Goal: Use online tool/utility: Utilize a website feature to perform a specific function

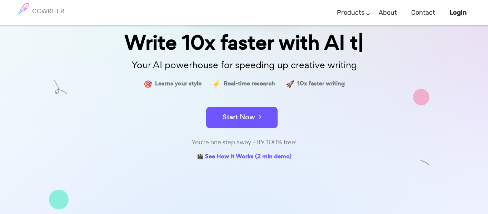
scroll to position [60, 0]
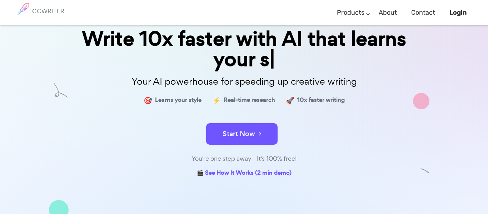
click at [243, 109] on div "✨ Join 50,000+ writers worldwide Write 10x faster with AI that learns your s Yo…" at bounding box center [243, 90] width 357 height 178
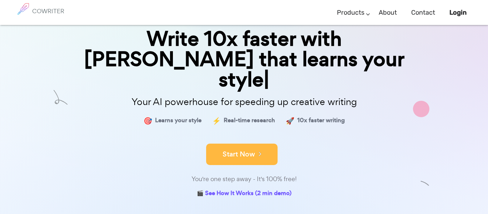
click at [239, 144] on button "Start Now" at bounding box center [241, 154] width 71 height 21
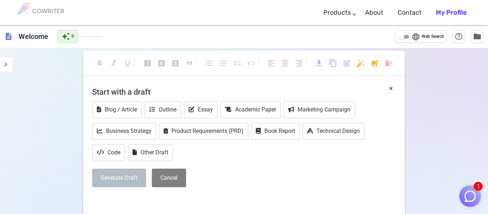
click at [162, 70] on div "format_bold format_italic format_underlined looks_one looks_two looks_3 format_…" at bounding box center [243, 66] width 321 height 19
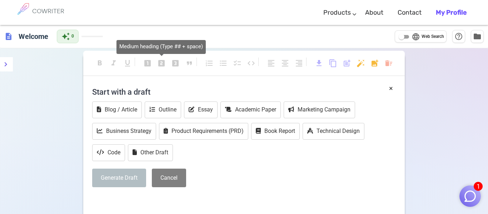
click at [157, 61] on span "looks_two" at bounding box center [161, 63] width 9 height 9
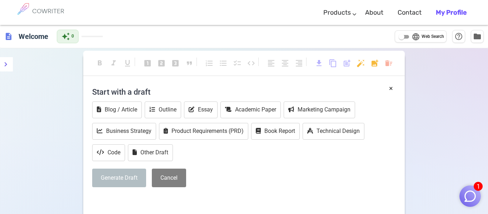
click at [129, 174] on button "Generate Draft" at bounding box center [119, 178] width 54 height 19
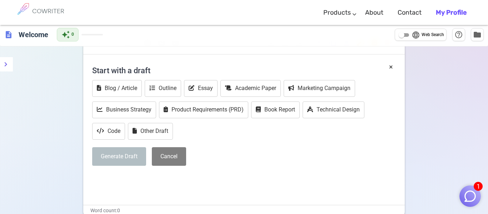
scroll to position [21, 0]
click at [131, 53] on div "format_bold format_italic format_underlined looks_one looks_two looks_3 format_…" at bounding box center [243, 45] width 321 height 19
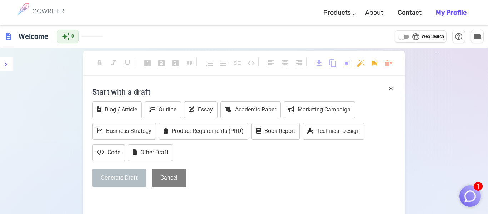
click at [135, 69] on div "format_bold format_italic format_underlined looks_one looks_two looks_3 format_…" at bounding box center [243, 66] width 321 height 19
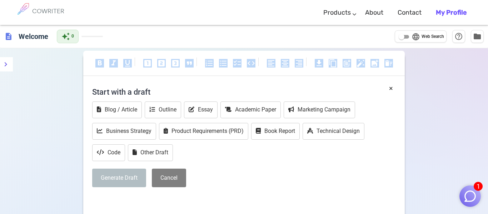
click at [140, 78] on div "format_bold format_italic format_underlined looks_one looks_two looks_3 format_…" at bounding box center [243, 67] width 321 height 32
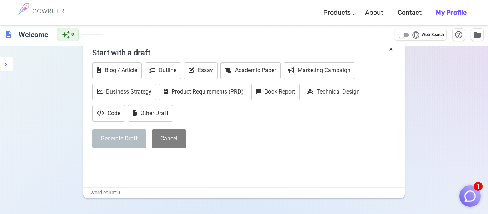
scroll to position [47, 0]
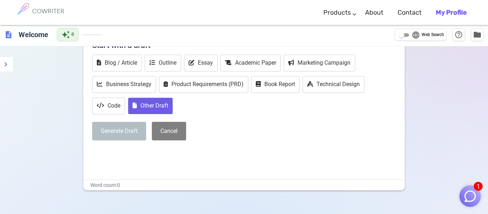
click at [147, 108] on button "Other Draft" at bounding box center [150, 105] width 45 height 17
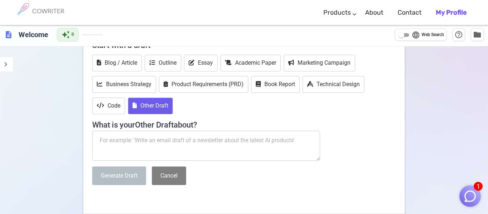
click at [160, 141] on textarea at bounding box center [206, 146] width 228 height 30
paste textarea "Create 6 paragraphs about the book "To Kill a Mockingbird" using this as the ba…"
type textarea "Create 6 paragraphs about the book "To Kill a Mockingbird" using this as the ba…"
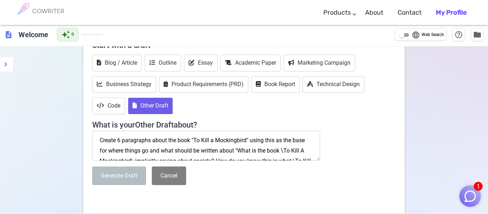
scroll to position [25, 0]
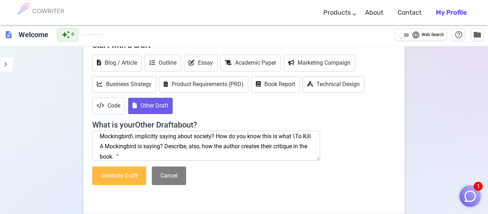
click at [129, 177] on button "Generate Draft" at bounding box center [119, 175] width 54 height 19
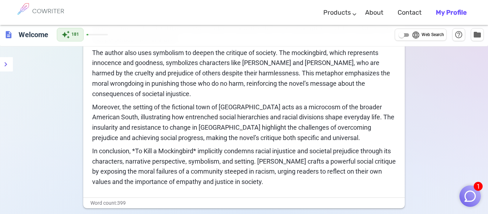
scroll to position [261, 0]
